Goal: Navigation & Orientation: Find specific page/section

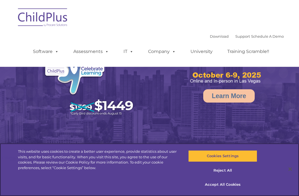
select select "MEDIUM"
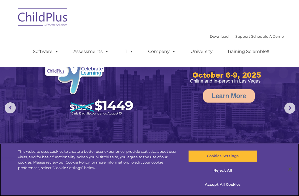
click at [226, 173] on button "Reject All" at bounding box center [222, 171] width 69 height 12
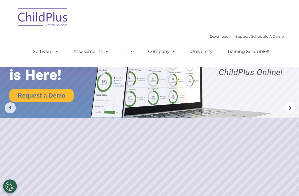
click at [60, 19] on img at bounding box center [42, 18] width 55 height 28
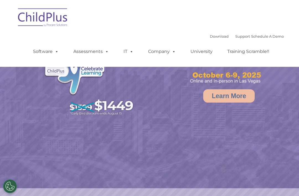
select select "MEDIUM"
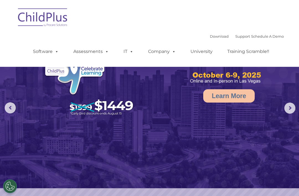
click at [170, 52] on span at bounding box center [173, 51] width 6 height 5
click at [135, 23] on div "Download Support | Schedule A Demo  MENU MENU Software ChildPlus: The original…" at bounding box center [149, 33] width 269 height 58
click at [47, 53] on link "Software" at bounding box center [45, 51] width 37 height 11
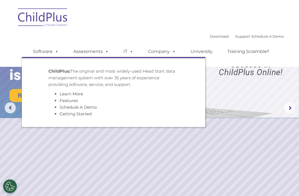
click at [62, 76] on p "ChildPlus: The original and most widely-used Head Start data management system …" at bounding box center [113, 78] width 130 height 20
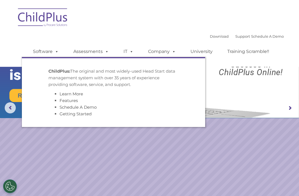
click at [64, 73] on strong "ChildPlus:" at bounding box center [59, 70] width 22 height 5
click at [237, 15] on div "Download Support | Schedule A Demo  MENU MENU Software ChildPlus: The original…" at bounding box center [149, 33] width 269 height 58
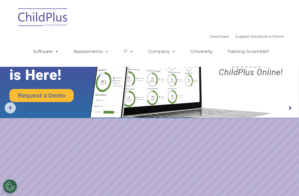
click at [290, 109] on rs-arrow at bounding box center [290, 108] width 11 height 11
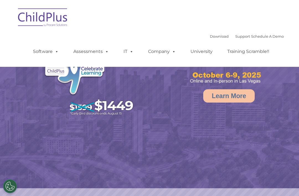
select select "MEDIUM"
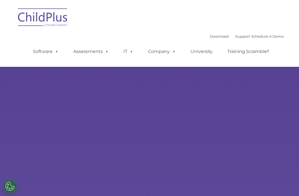
type input ""
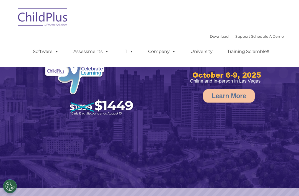
select select "MEDIUM"
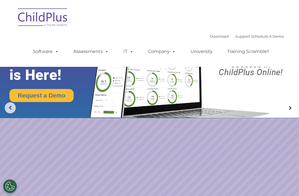
click at [4, 186] on button "Cookies Settings" at bounding box center [10, 186] width 14 height 14
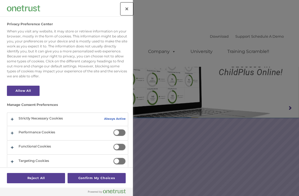
click at [125, 10] on button "Close" at bounding box center [127, 9] width 12 height 12
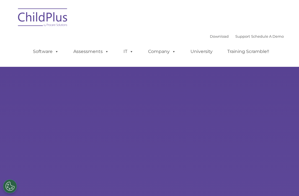
select select "MEDIUM"
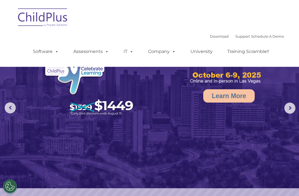
click at [163, 51] on link "Company" at bounding box center [162, 51] width 39 height 11
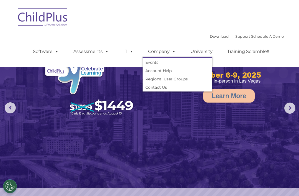
click at [185, 80] on link "Regional User Groups" at bounding box center [177, 79] width 69 height 8
